Goal: Information Seeking & Learning: Find specific fact

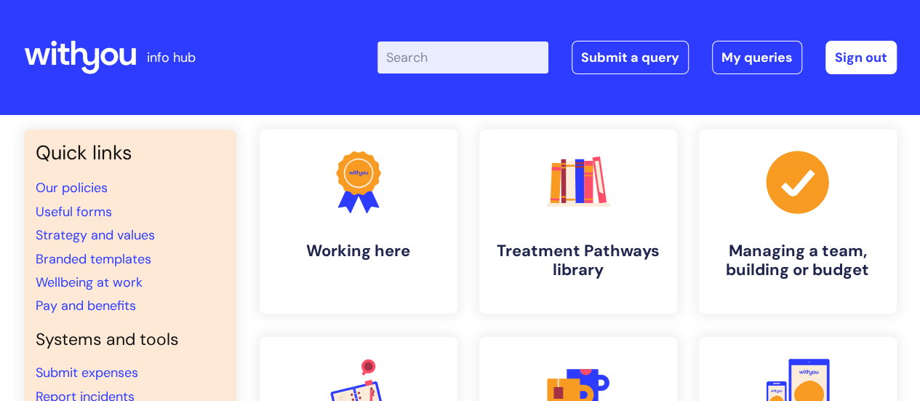
click at [505, 59] on input "Enter your search term here..." at bounding box center [462, 57] width 171 height 32
type input "refer"
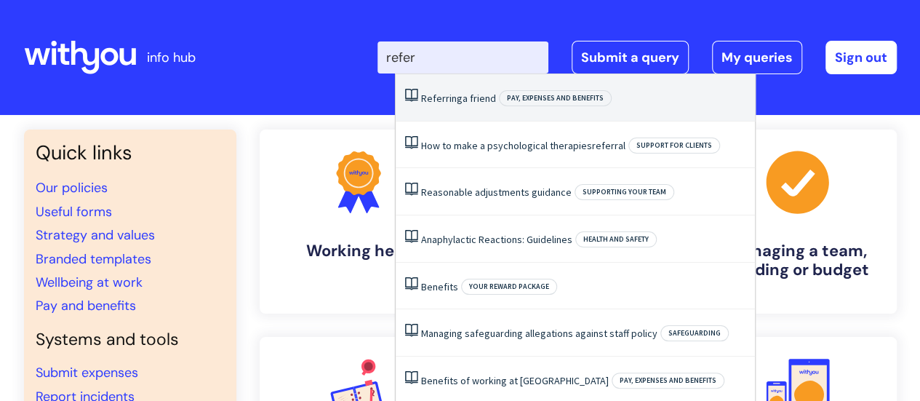
click at [479, 103] on link "Referring a friend" at bounding box center [458, 98] width 75 height 13
